Goal: Check status: Check status

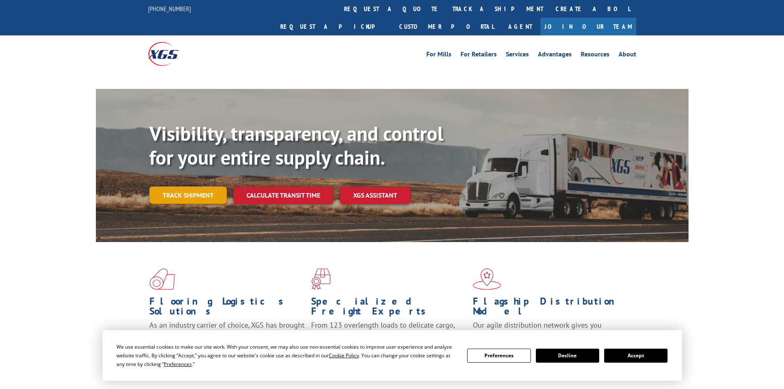
click at [178, 180] on div "Visibility, transparency, and control for your entire supply chain. Track shipm…" at bounding box center [418, 179] width 539 height 115
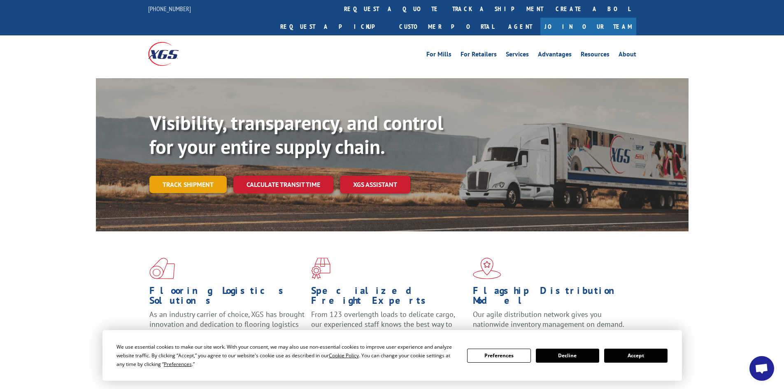
click at [189, 176] on link "Track shipment" at bounding box center [187, 184] width 77 height 17
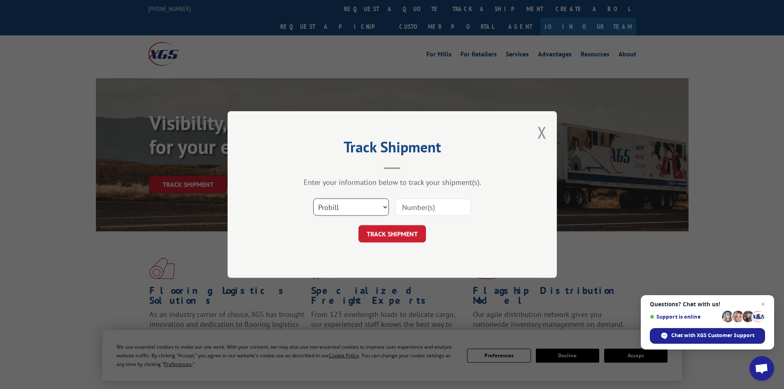
click at [360, 205] on select "Select category... Probill BOL PO" at bounding box center [351, 206] width 76 height 17
click at [313, 198] on select "Select category... Probill BOL PO" at bounding box center [351, 206] width 76 height 17
click at [351, 209] on select "Select category... Probill BOL PO" at bounding box center [351, 206] width 76 height 17
select select "po"
click at [313, 198] on select "Select category... Probill BOL PO" at bounding box center [351, 206] width 76 height 17
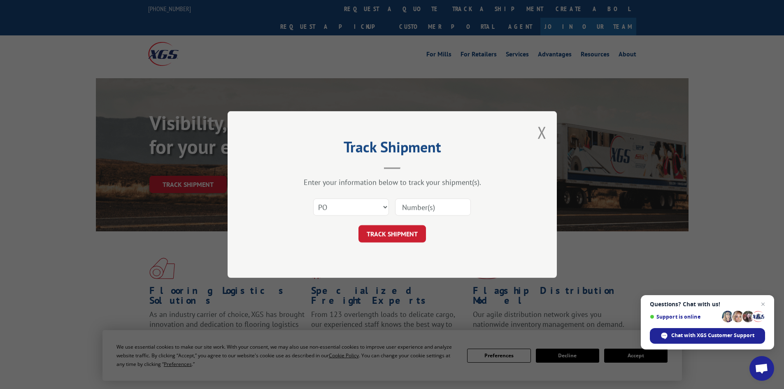
click at [417, 200] on input at bounding box center [433, 206] width 76 height 17
paste input "14532822"
type input "14532822"
click at [401, 234] on button "TRACK SHIPMENT" at bounding box center [391, 233] width 67 height 17
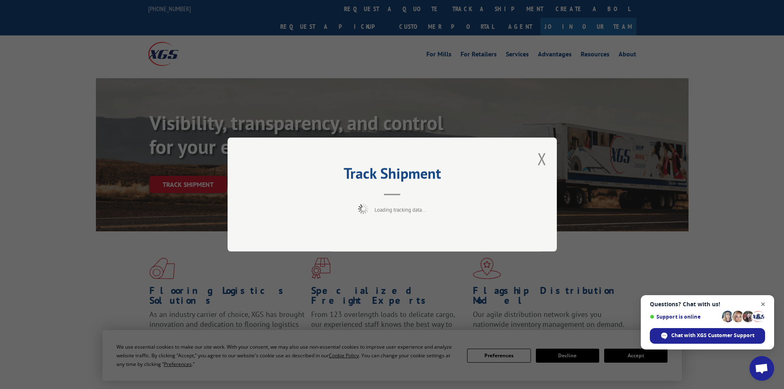
click at [762, 305] on span "Open chat" at bounding box center [763, 304] width 10 height 10
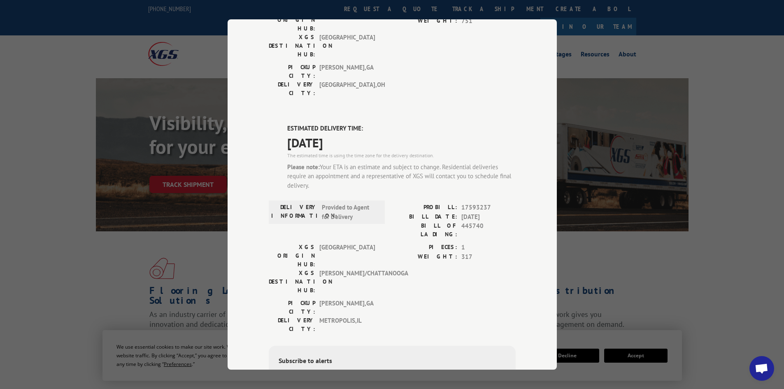
scroll to position [78, 0]
